Goal: Task Accomplishment & Management: Manage account settings

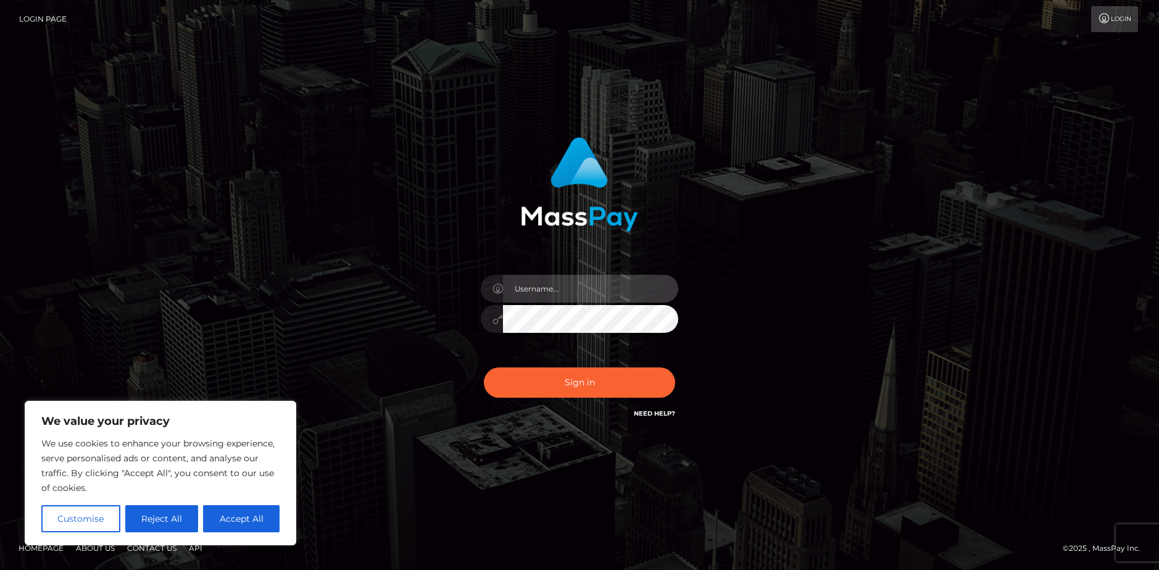
click at [562, 282] on input "text" at bounding box center [590, 289] width 175 height 28
paste input "melkozito@gmail.com"
type input "melkozito@gmail.com"
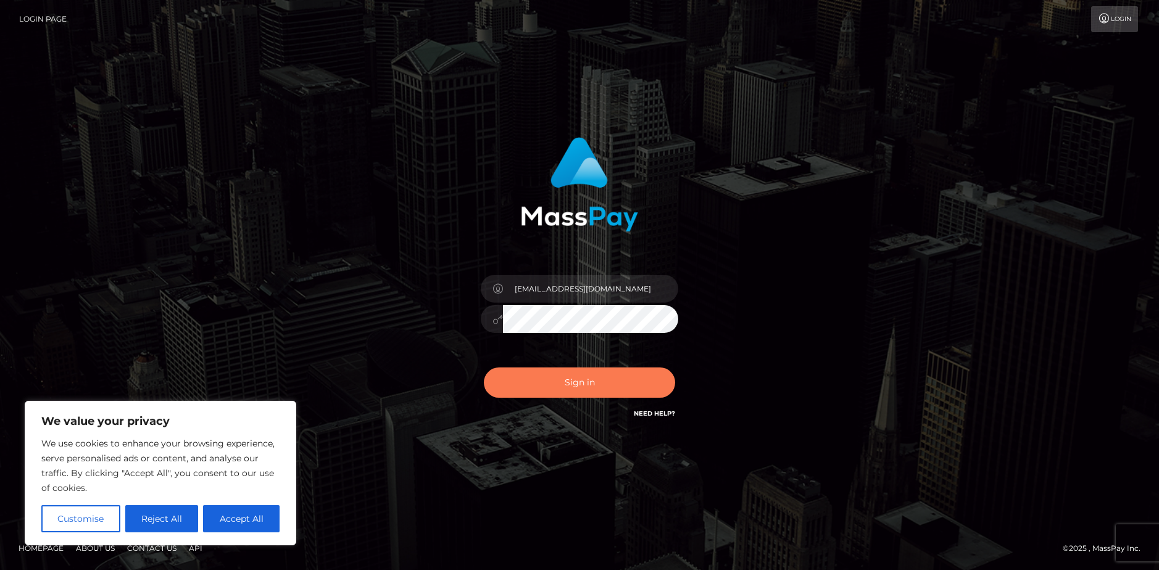
click at [587, 394] on button "Sign in" at bounding box center [579, 382] width 191 height 30
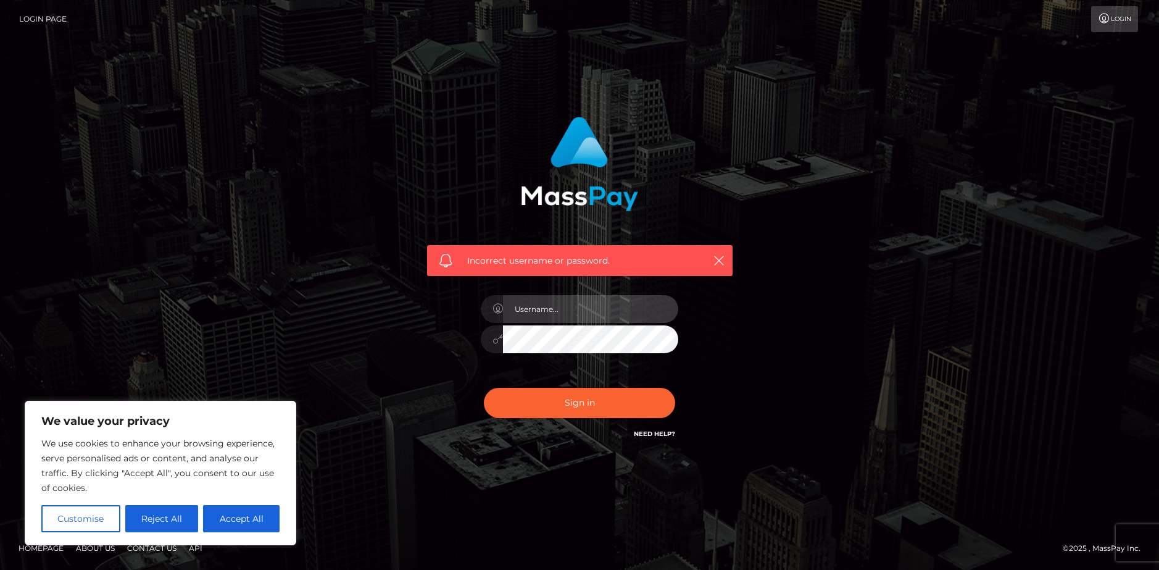
click at [560, 312] on input "text" at bounding box center [590, 309] width 175 height 28
type input "M"
type input "melkozito"
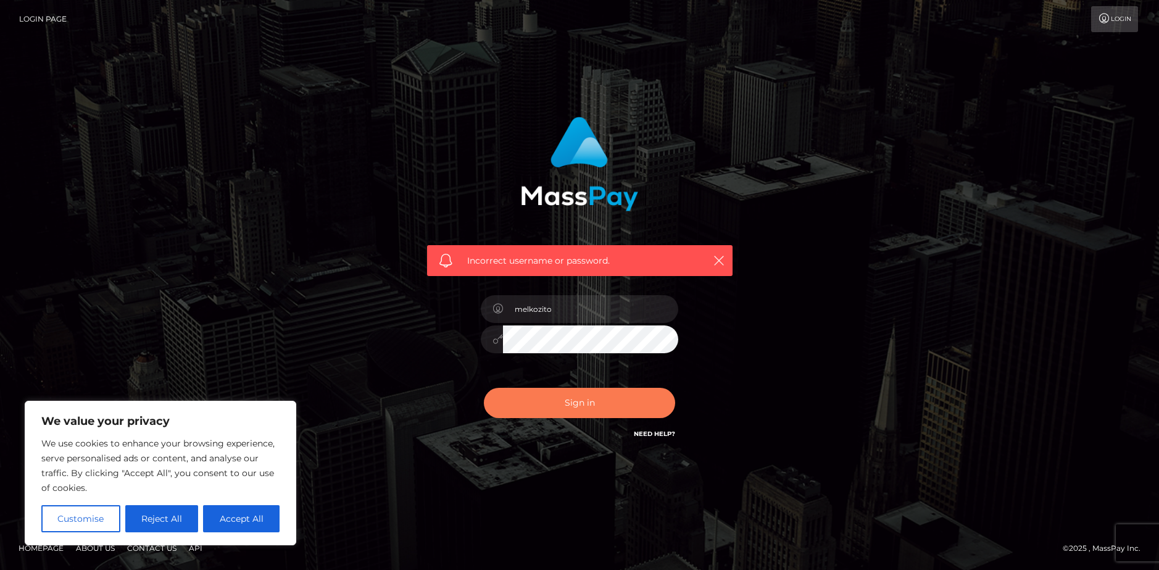
click at [602, 399] on button "Sign in" at bounding box center [579, 403] width 191 height 30
click at [105, 517] on button "Customise" at bounding box center [80, 518] width 79 height 27
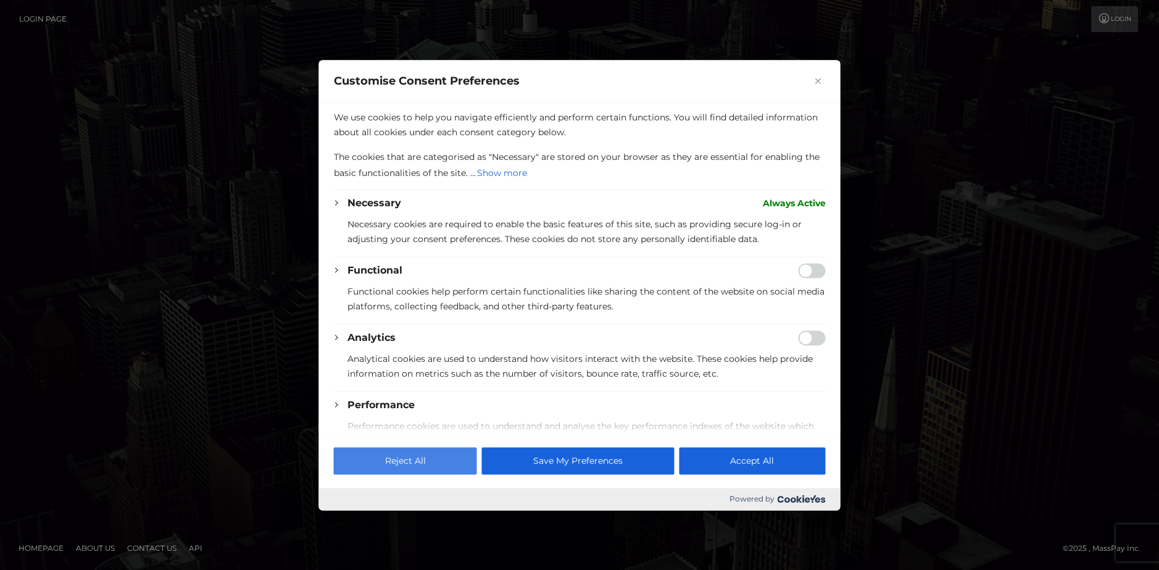
click at [414, 464] on button "Reject All" at bounding box center [405, 460] width 143 height 27
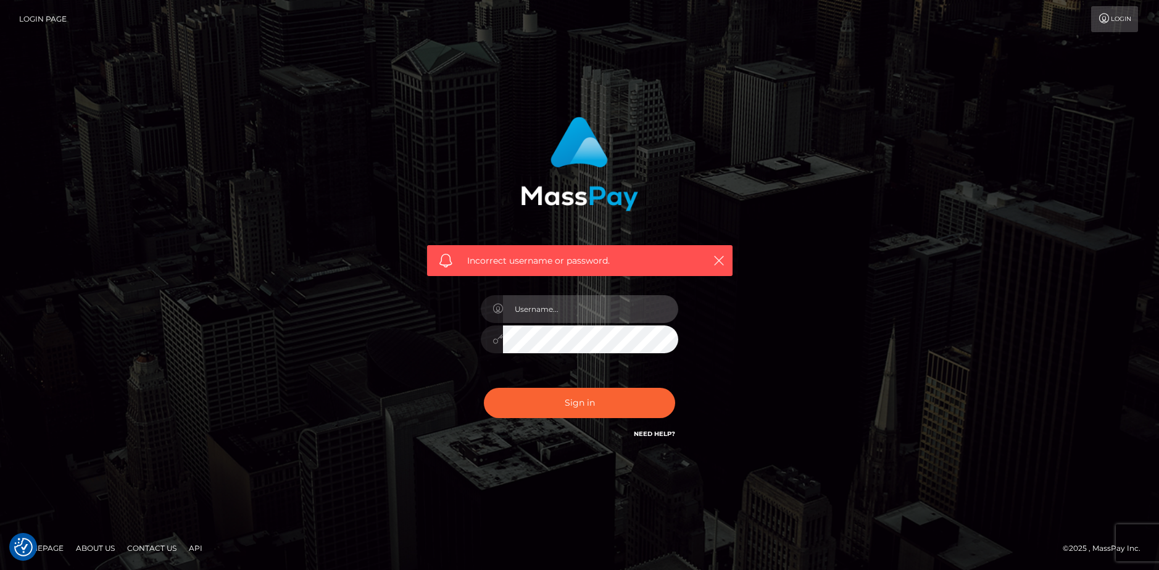
click at [575, 305] on input "text" at bounding box center [590, 309] width 175 height 28
type input "melkozito"
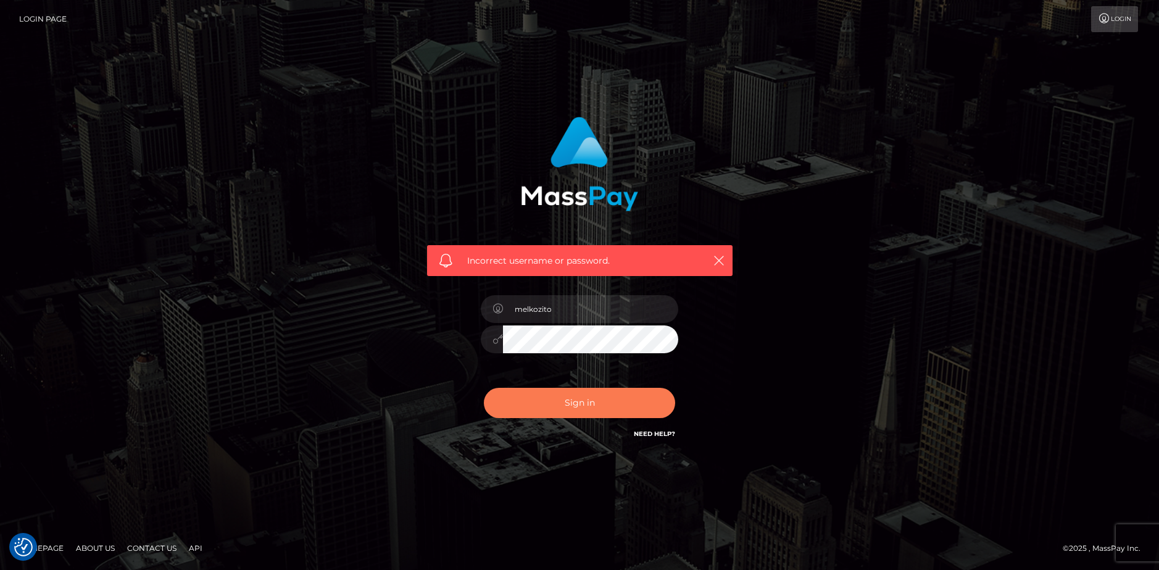
click at [577, 404] on button "Sign in" at bounding box center [579, 403] width 191 height 30
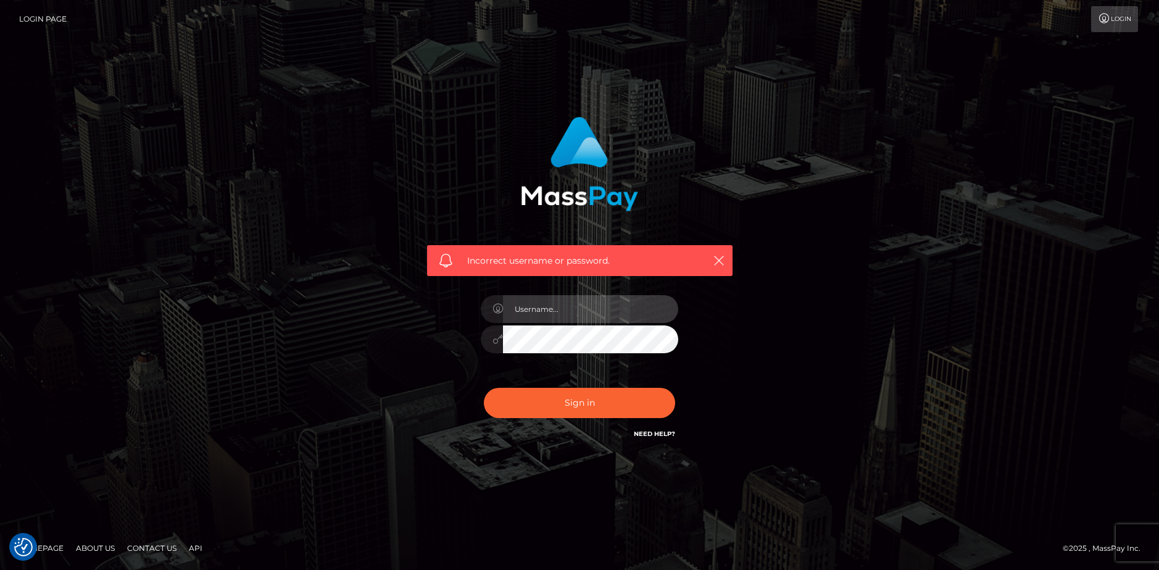
click at [545, 312] on input "text" at bounding box center [590, 309] width 175 height 28
type input "melkozito"
click at [459, 338] on div "Incorrect username or password. melkozito" at bounding box center [580, 278] width 324 height 343
click at [648, 437] on link "Need Help?" at bounding box center [654, 434] width 41 height 8
click at [656, 427] on div "Sign in Need Help?" at bounding box center [580, 407] width 216 height 55
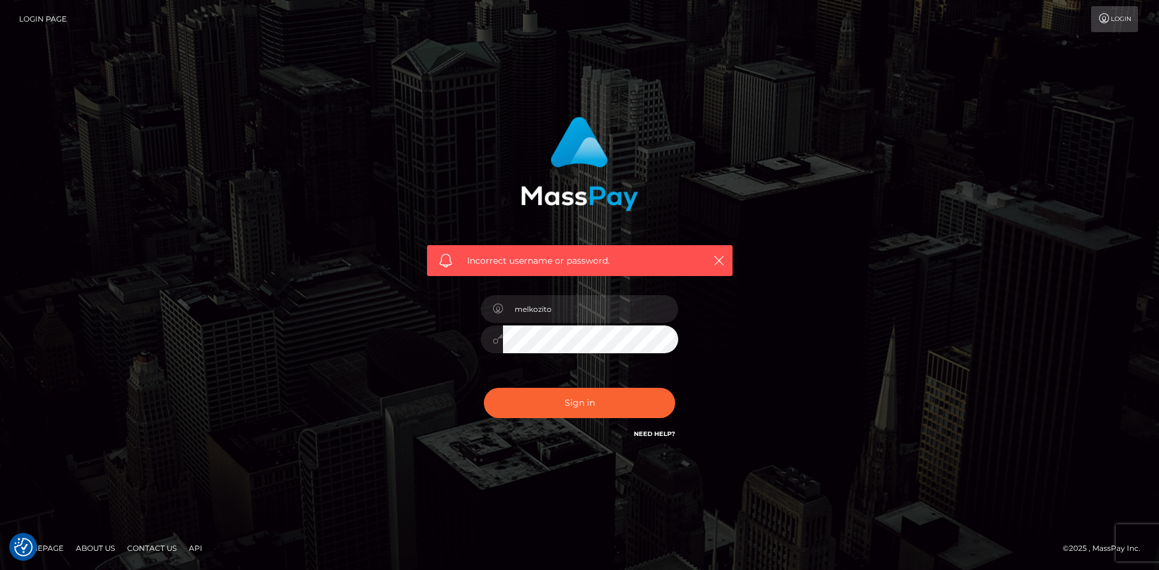
click at [653, 431] on link "Need Help?" at bounding box center [654, 434] width 41 height 8
click at [664, 433] on link "Need Help?" at bounding box center [654, 434] width 41 height 8
click at [660, 433] on link "Need Help?" at bounding box center [654, 434] width 41 height 8
